Goal: Check status: Check status

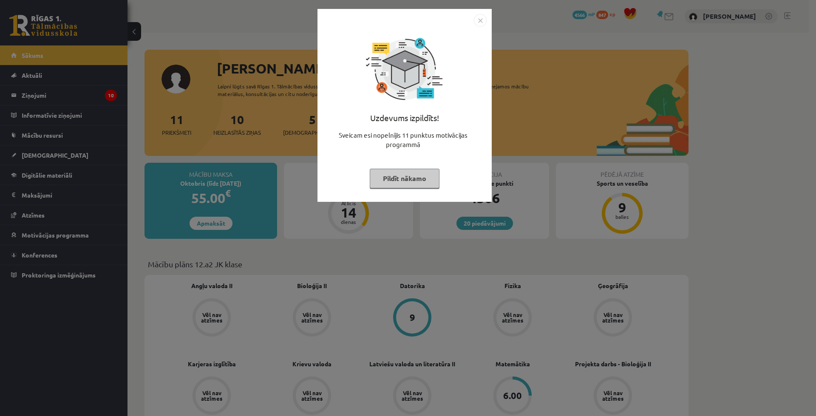
click at [481, 22] on img "Close" at bounding box center [480, 20] width 13 height 13
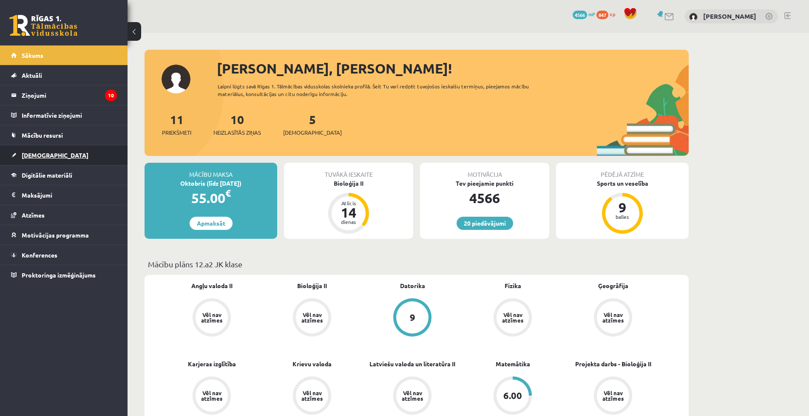
click at [36, 148] on link "[DEMOGRAPHIC_DATA]" at bounding box center [64, 155] width 106 height 20
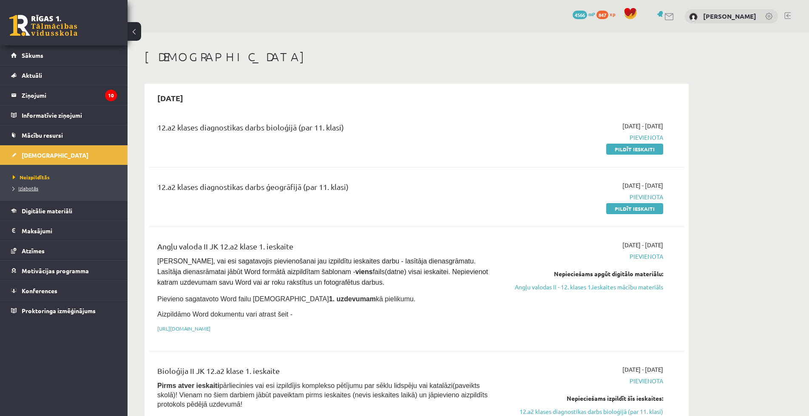
click at [56, 188] on link "Izlabotās" at bounding box center [66, 188] width 106 height 8
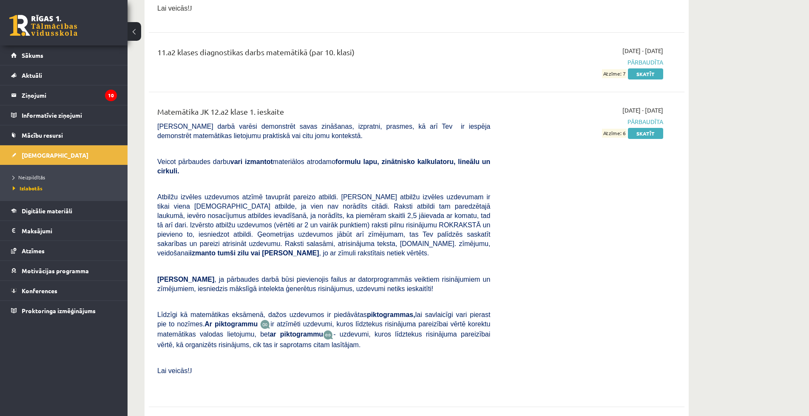
scroll to position [5015, 0]
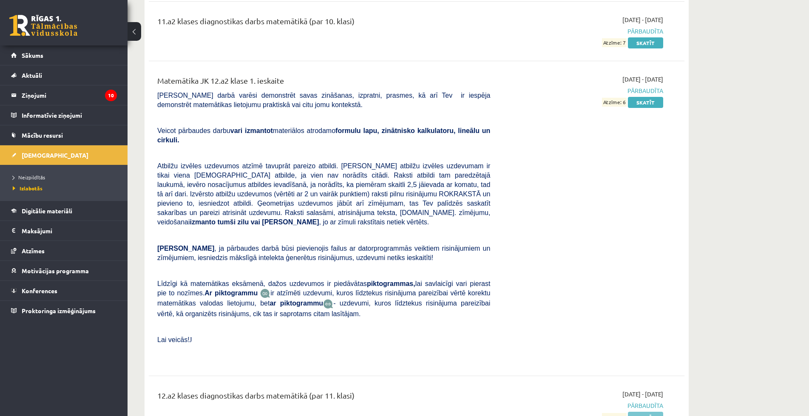
click at [636, 412] on link "Skatīt" at bounding box center [645, 417] width 35 height 11
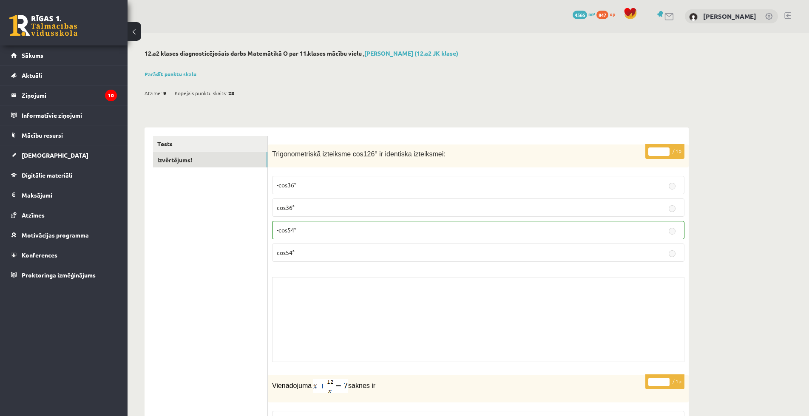
click at [182, 161] on link "Izvērtējums!" at bounding box center [210, 160] width 114 height 16
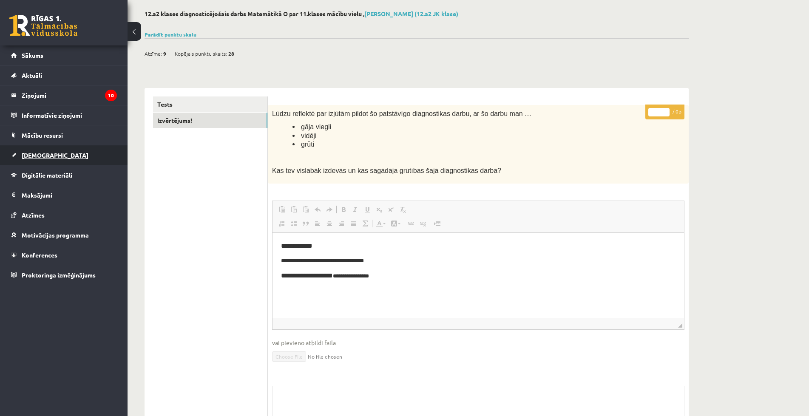
click at [50, 150] on link "[DEMOGRAPHIC_DATA]" at bounding box center [64, 155] width 106 height 20
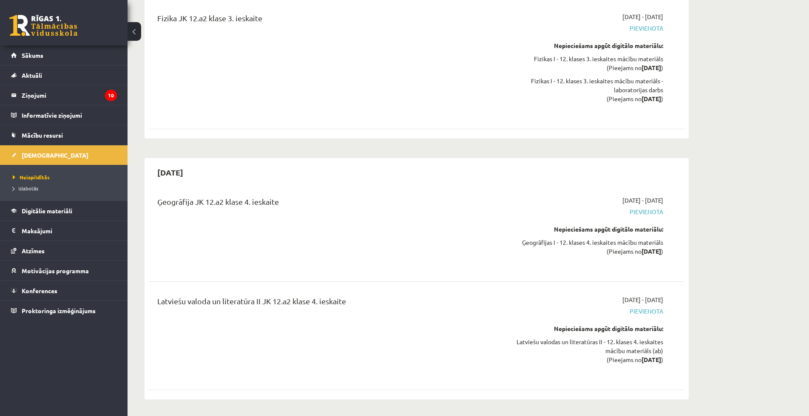
scroll to position [4503, 0]
click at [34, 187] on span "Izlabotās" at bounding box center [26, 188] width 26 height 7
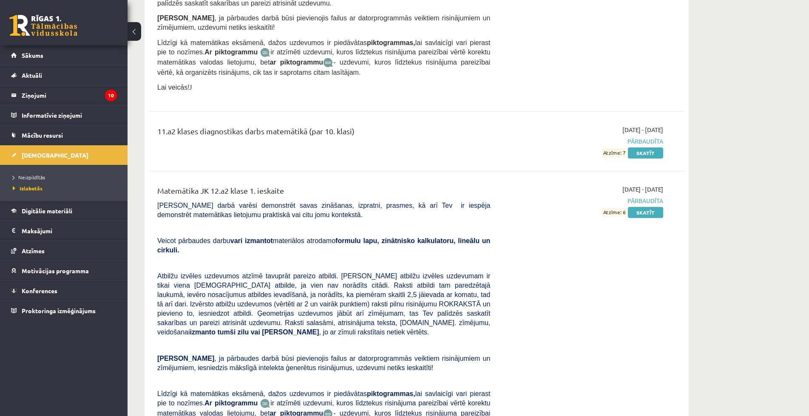
scroll to position [4843, 0]
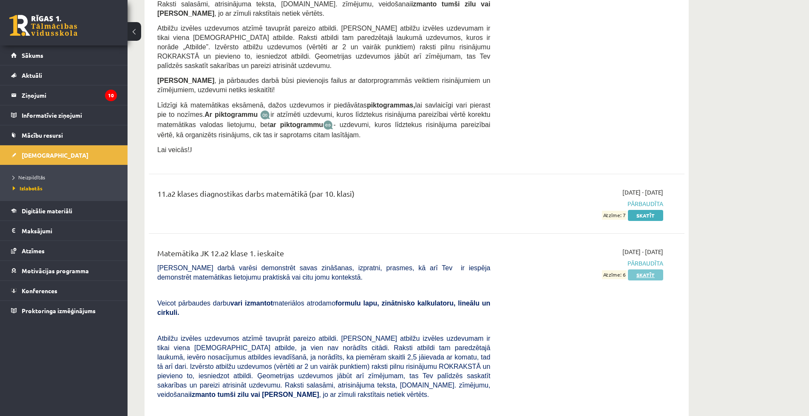
click at [644, 269] on link "Skatīt" at bounding box center [645, 274] width 35 height 11
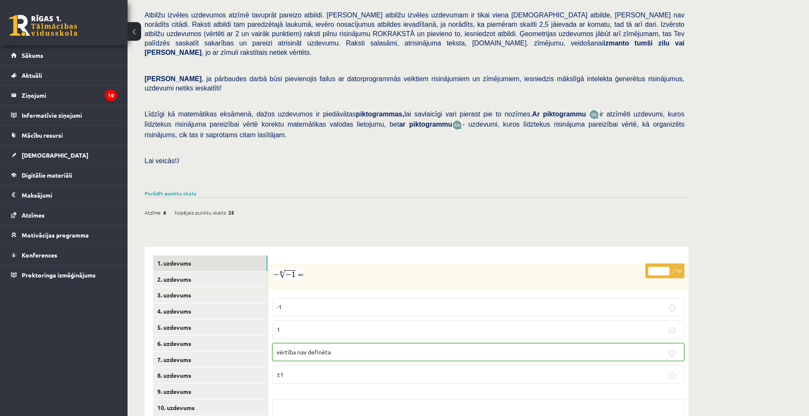
scroll to position [192, 0]
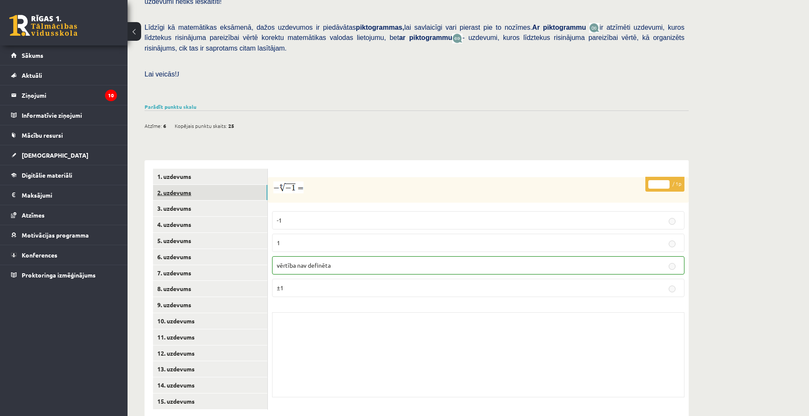
click at [189, 185] on link "2. uzdevums" at bounding box center [210, 193] width 114 height 16
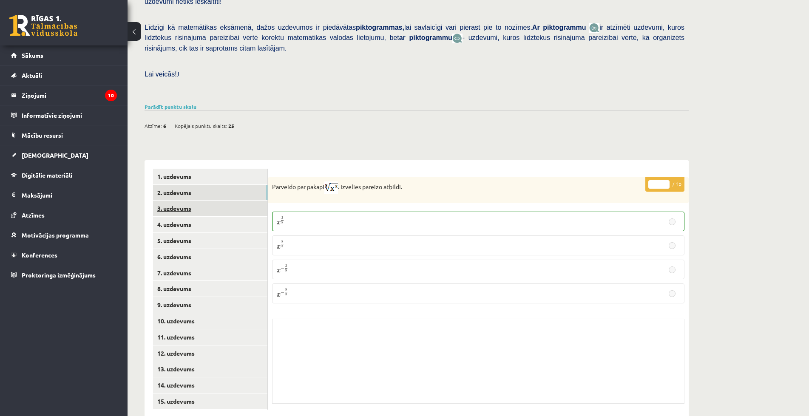
click at [175, 201] on link "3. uzdevums" at bounding box center [210, 209] width 114 height 16
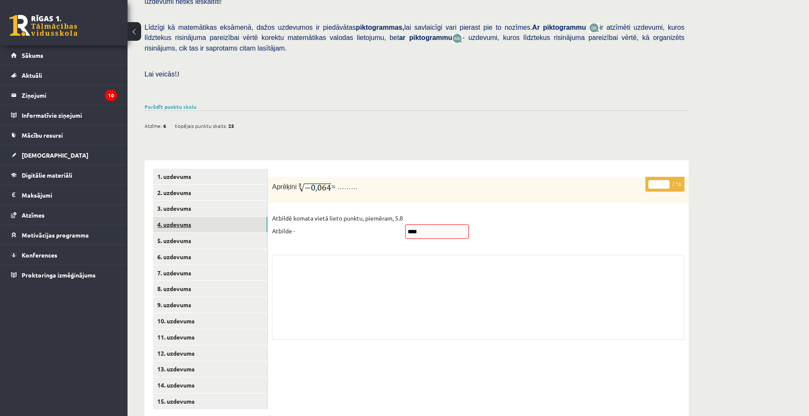
click at [211, 217] on link "4. uzdevums" at bounding box center [210, 225] width 114 height 16
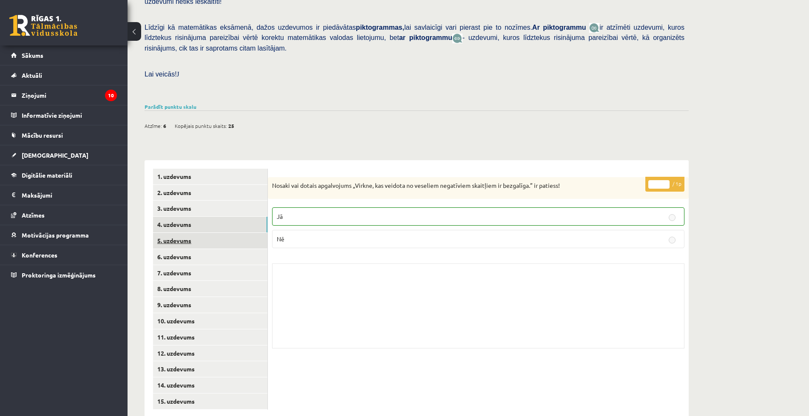
click at [207, 233] on link "5. uzdevums" at bounding box center [210, 241] width 114 height 16
click at [198, 249] on link "6. uzdevums" at bounding box center [210, 257] width 114 height 16
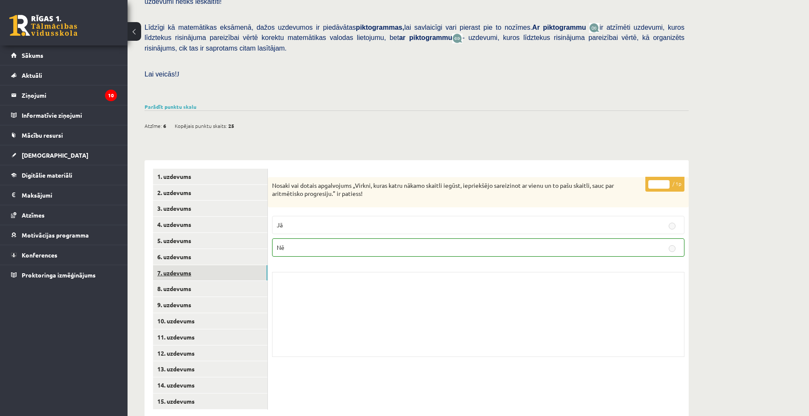
click at [198, 265] on link "7. uzdevums" at bounding box center [210, 273] width 114 height 16
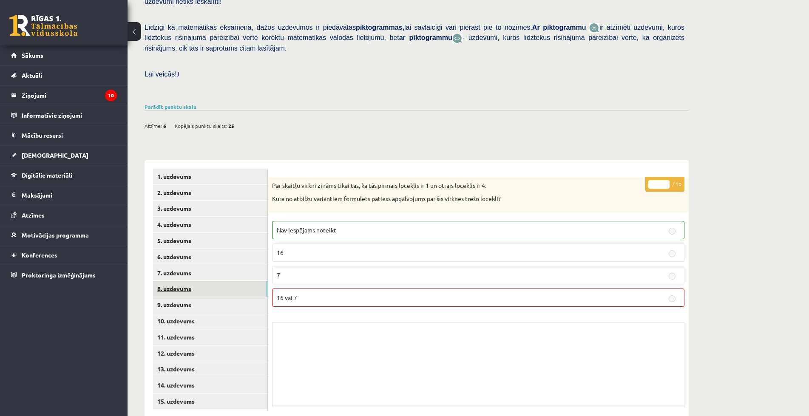
click at [192, 281] on link "8. uzdevums" at bounding box center [210, 289] width 114 height 16
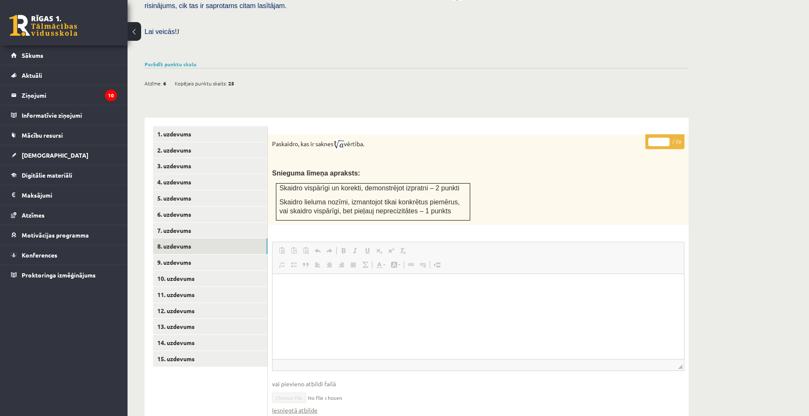
scroll to position [0, 0]
click at [193, 255] on link "9. uzdevums" at bounding box center [210, 263] width 114 height 16
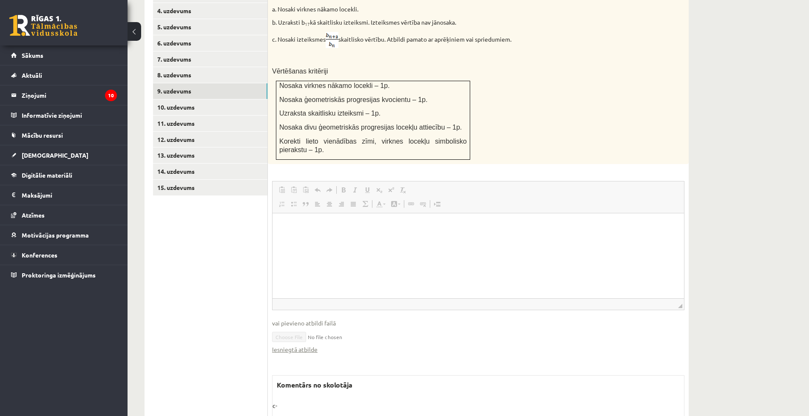
scroll to position [362, 0]
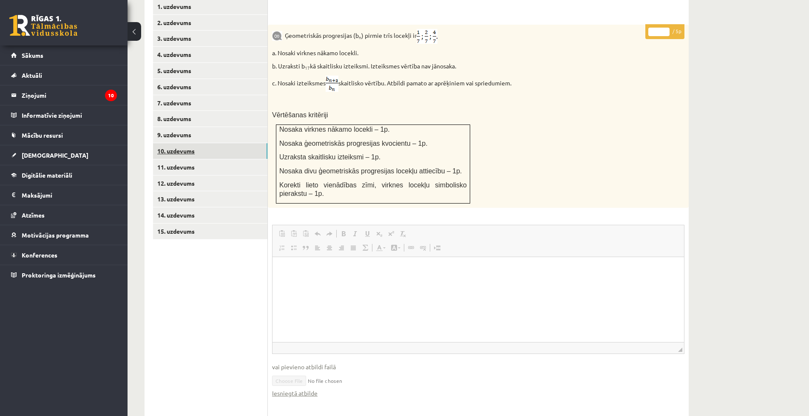
click at [172, 143] on link "10. uzdevums" at bounding box center [210, 151] width 114 height 16
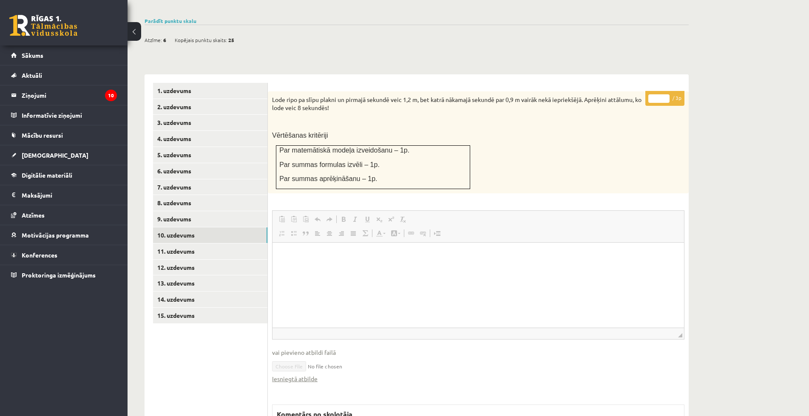
scroll to position [363, 0]
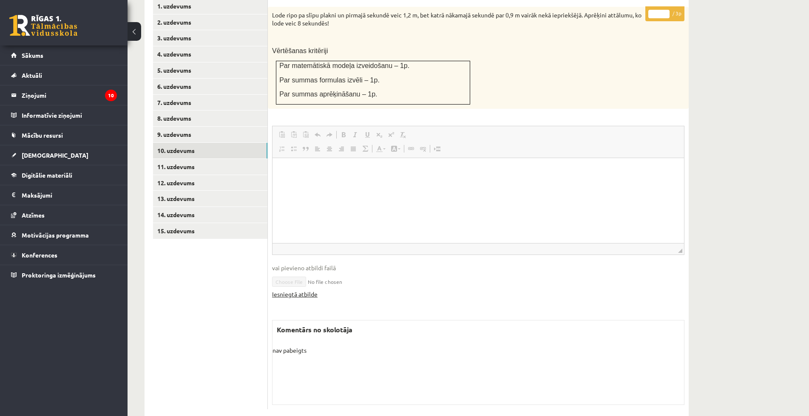
click at [301, 290] on link "Iesniegtā atbilde" at bounding box center [294, 294] width 45 height 9
click at [201, 159] on link "11. uzdevums" at bounding box center [210, 167] width 114 height 16
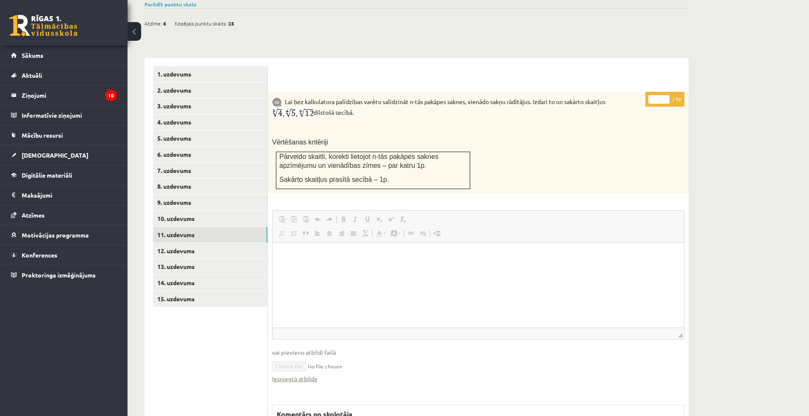
scroll to position [337, 0]
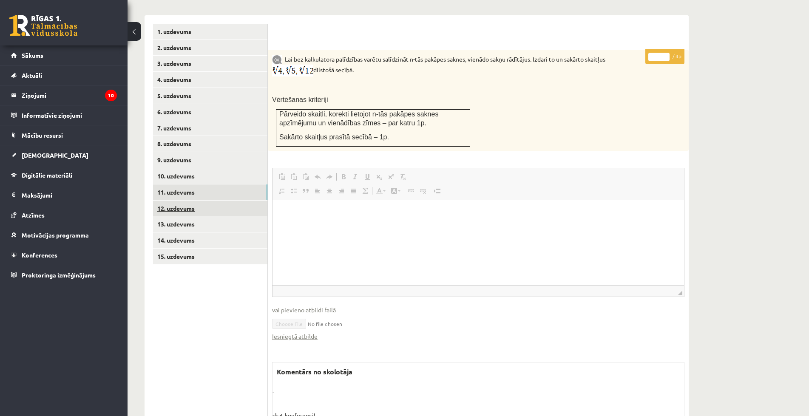
click at [201, 201] on link "12. uzdevums" at bounding box center [210, 209] width 114 height 16
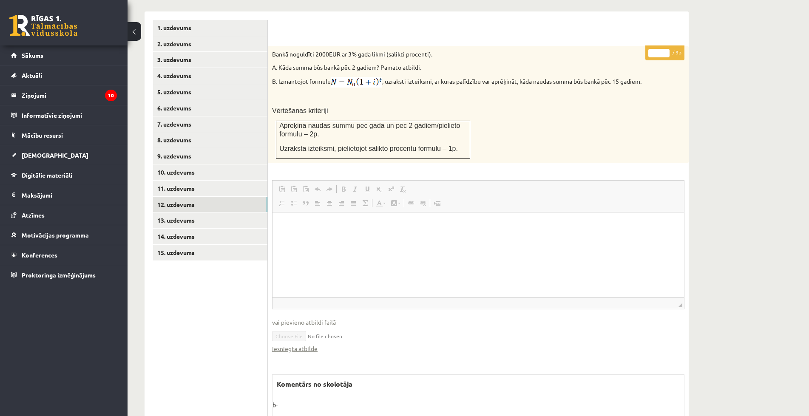
scroll to position [362, 0]
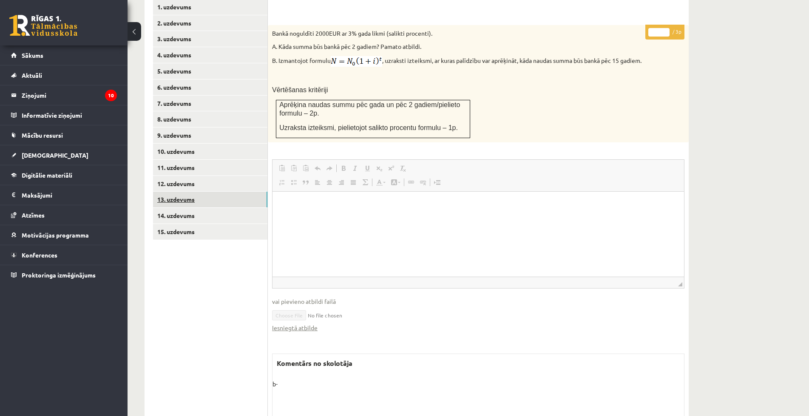
click at [178, 192] on link "13. uzdevums" at bounding box center [210, 200] width 114 height 16
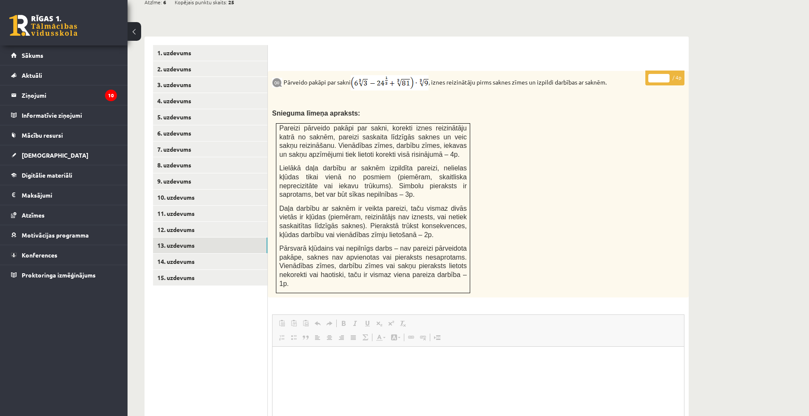
scroll to position [277, 0]
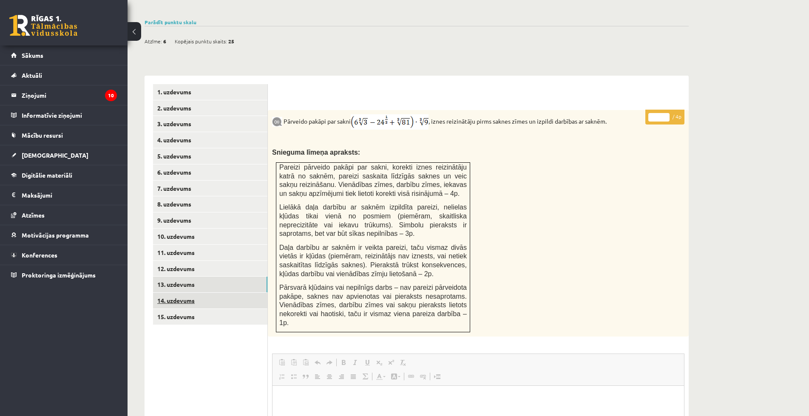
click at [224, 293] on link "14. uzdevums" at bounding box center [210, 301] width 114 height 16
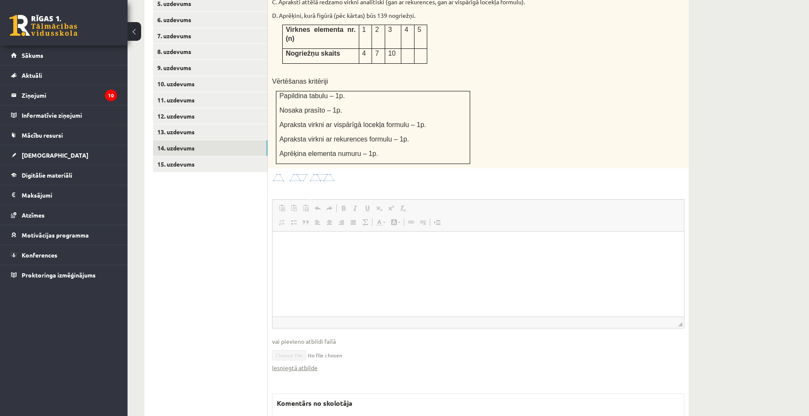
scroll to position [447, 0]
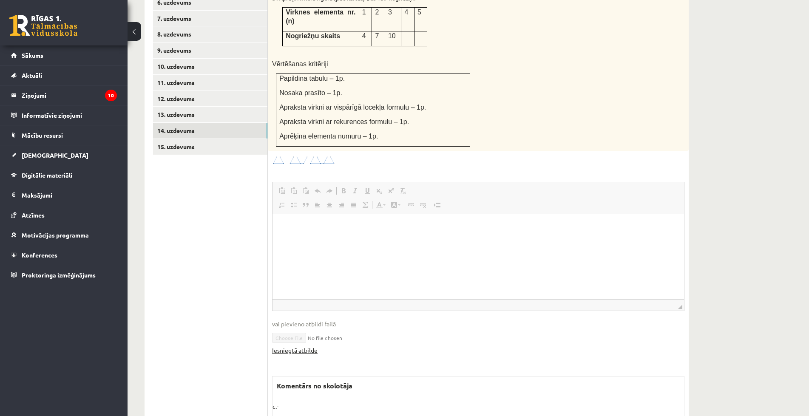
click at [306, 346] on link "Iesniegtā atbilde" at bounding box center [294, 350] width 45 height 9
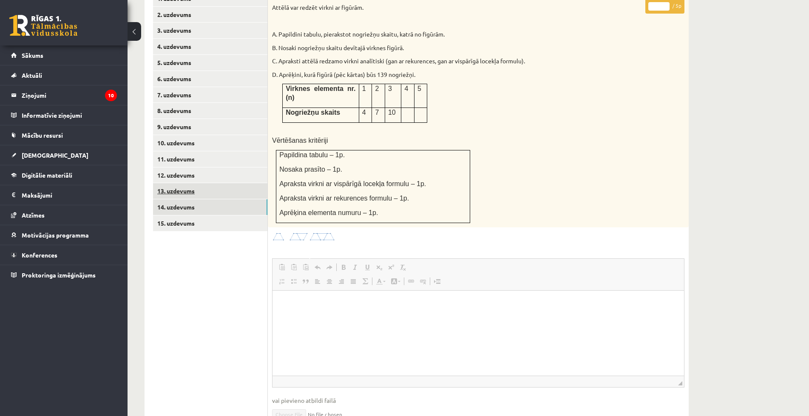
scroll to position [362, 0]
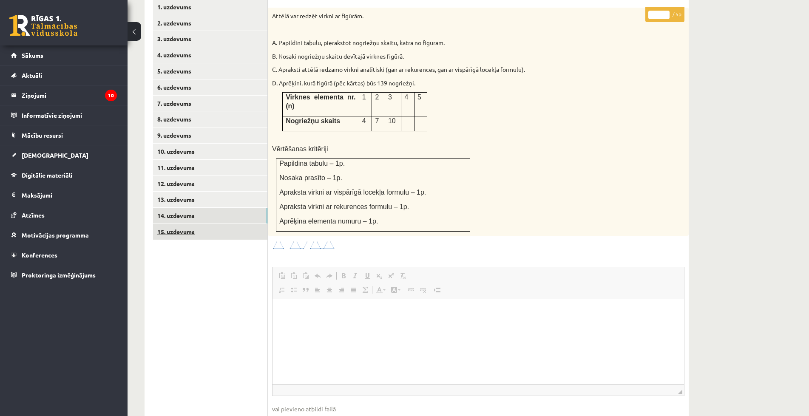
click at [183, 224] on link "15. uzdevums" at bounding box center [210, 232] width 114 height 16
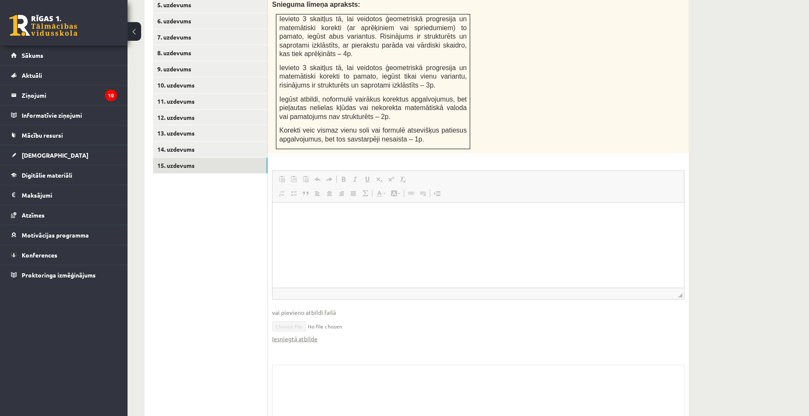
scroll to position [472, 0]
